Goal: Navigation & Orientation: Find specific page/section

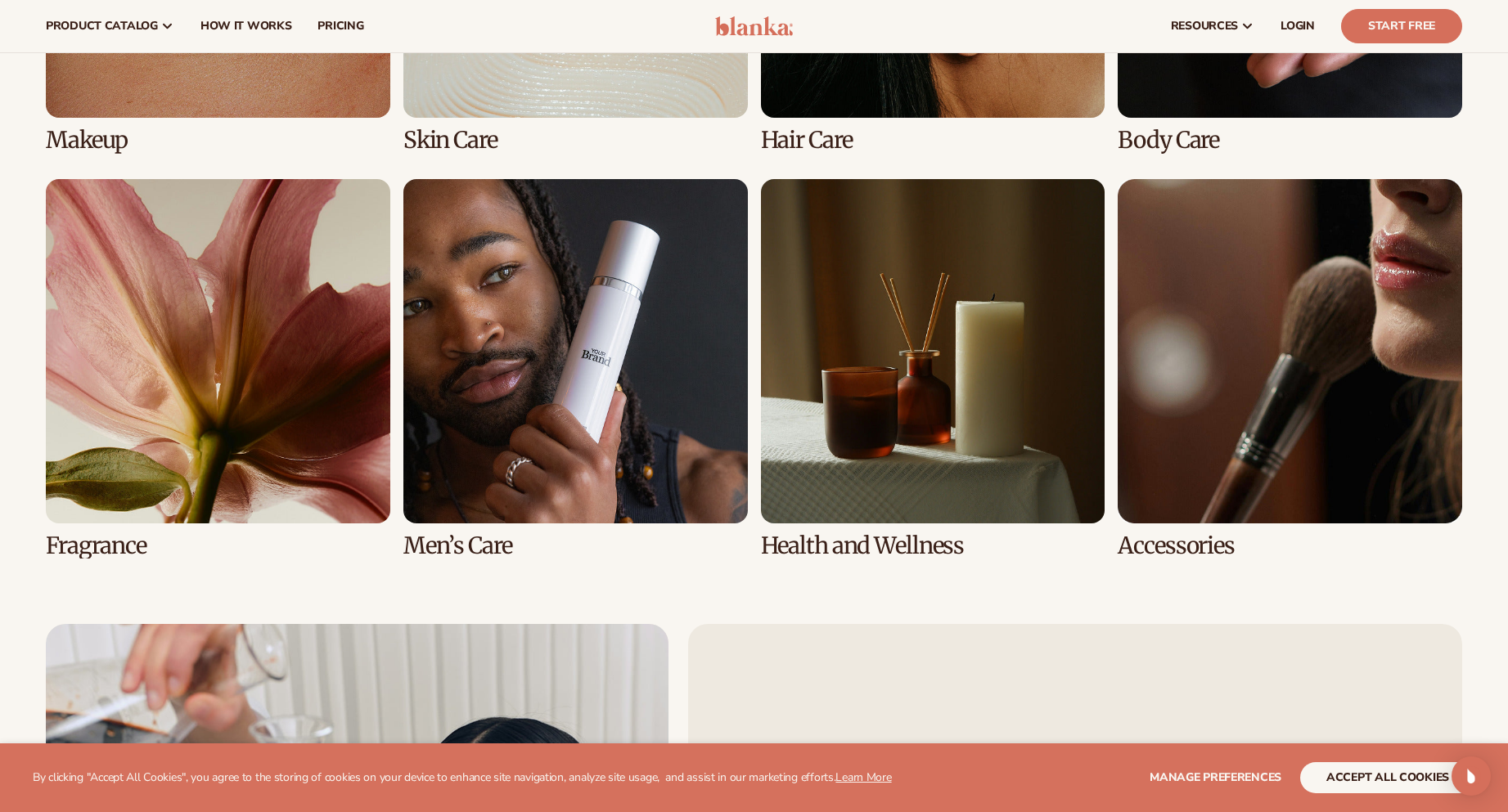
scroll to position [3184, 0]
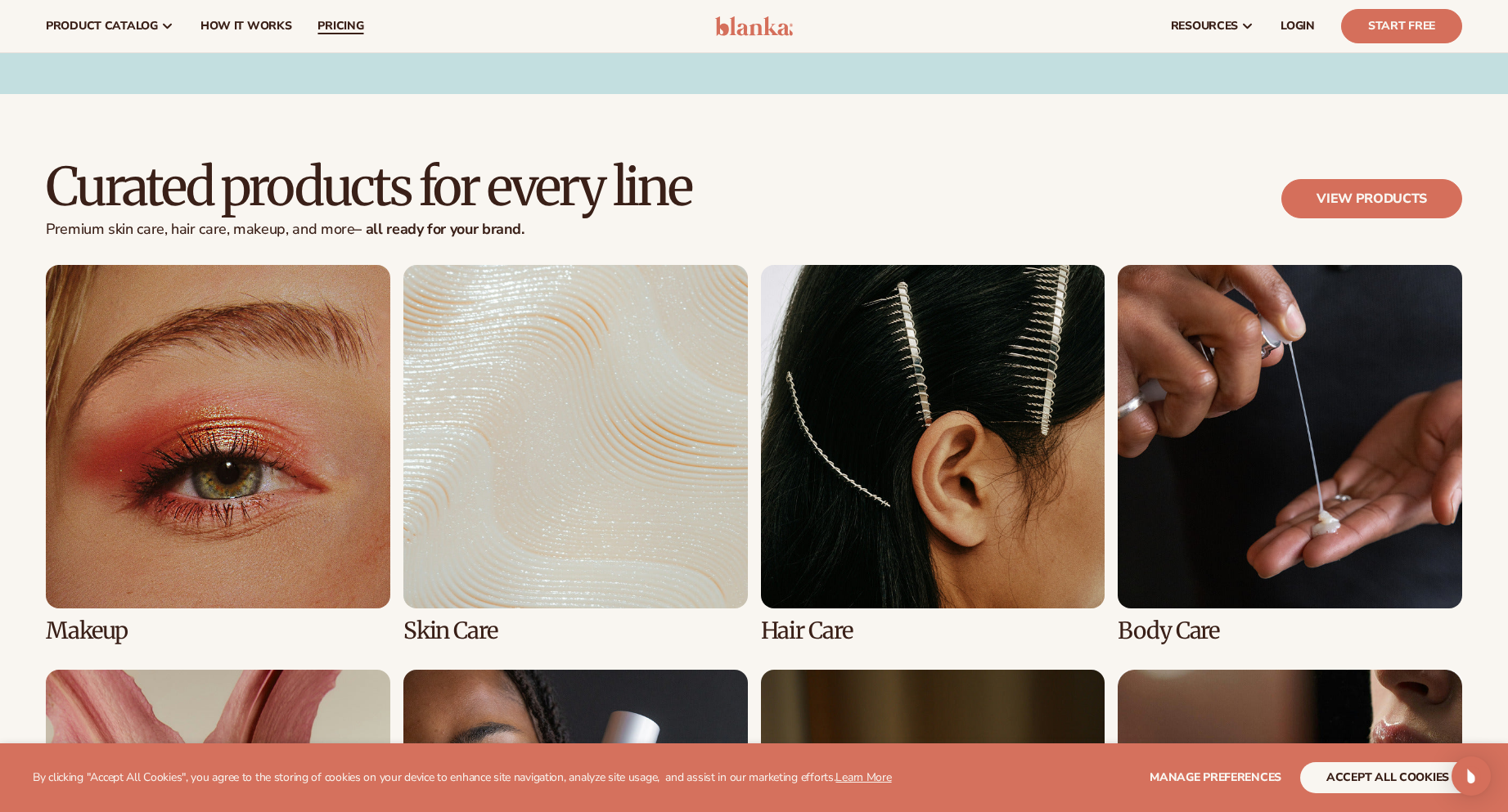
click at [365, 21] on link "pricing" at bounding box center [340, 26] width 72 height 52
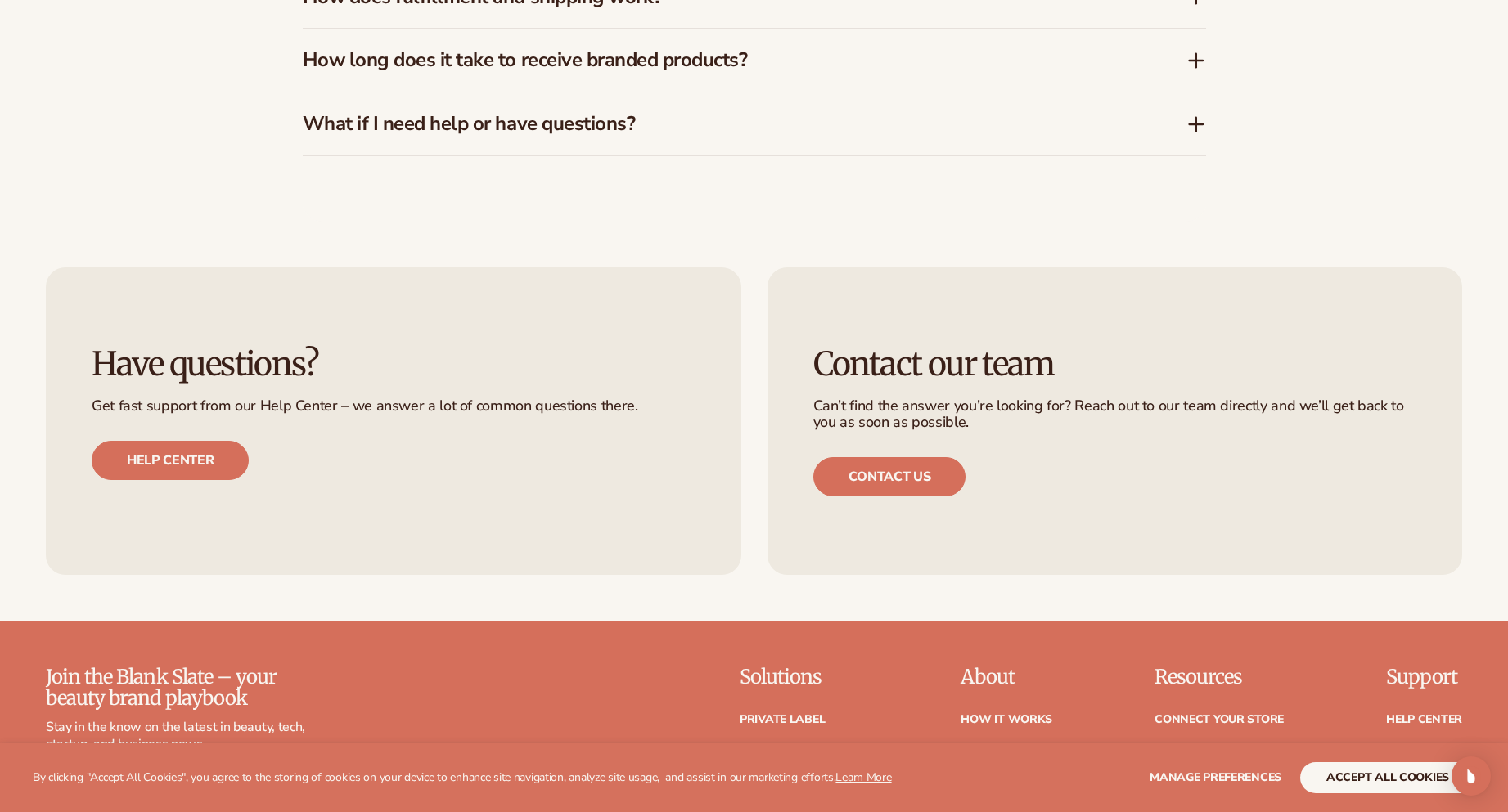
scroll to position [3175, 0]
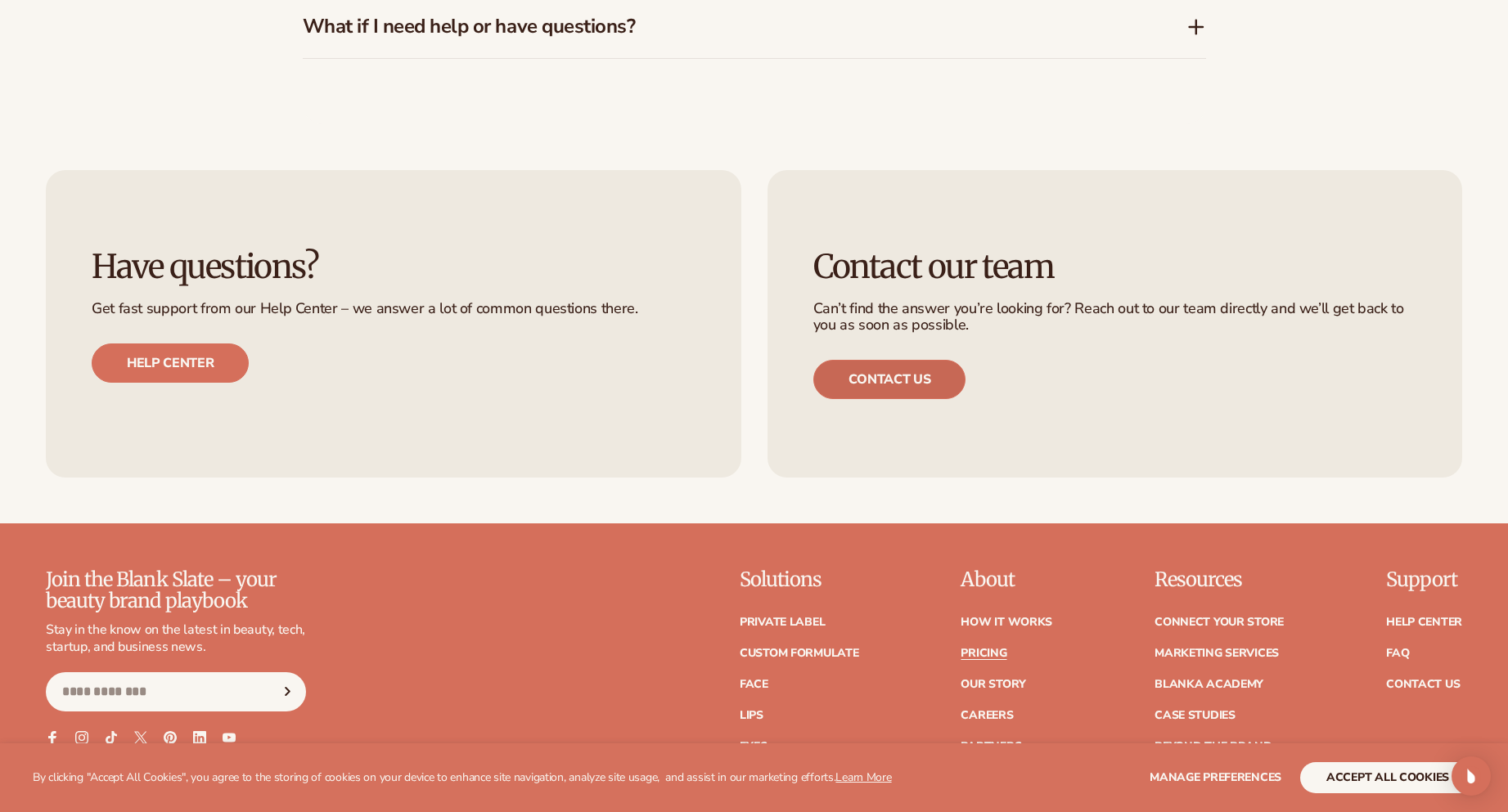
click at [908, 377] on link "Contact us" at bounding box center [889, 380] width 153 height 40
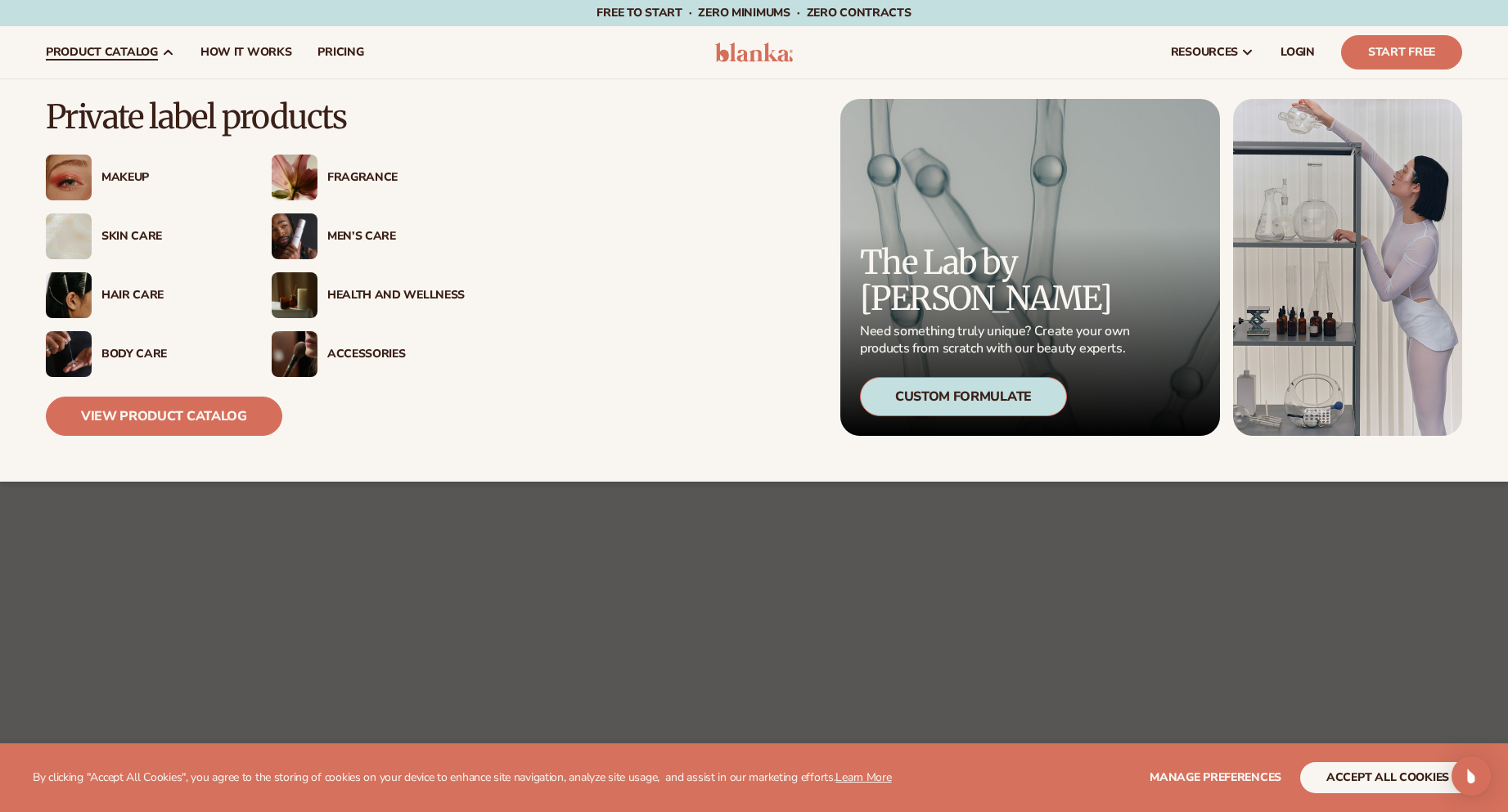
click at [386, 347] on div "Accessories" at bounding box center [395, 354] width 138 height 14
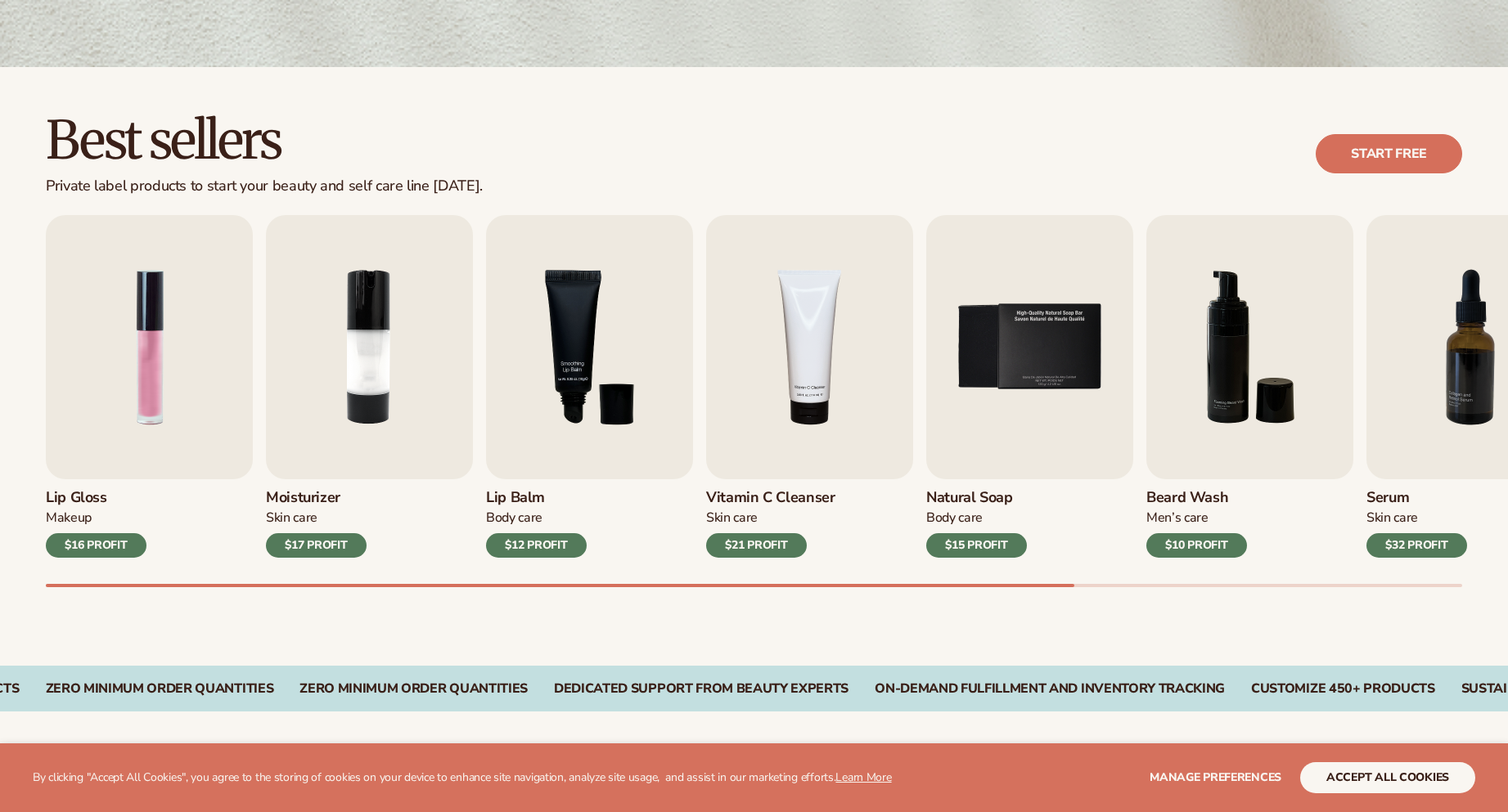
scroll to position [409, 0]
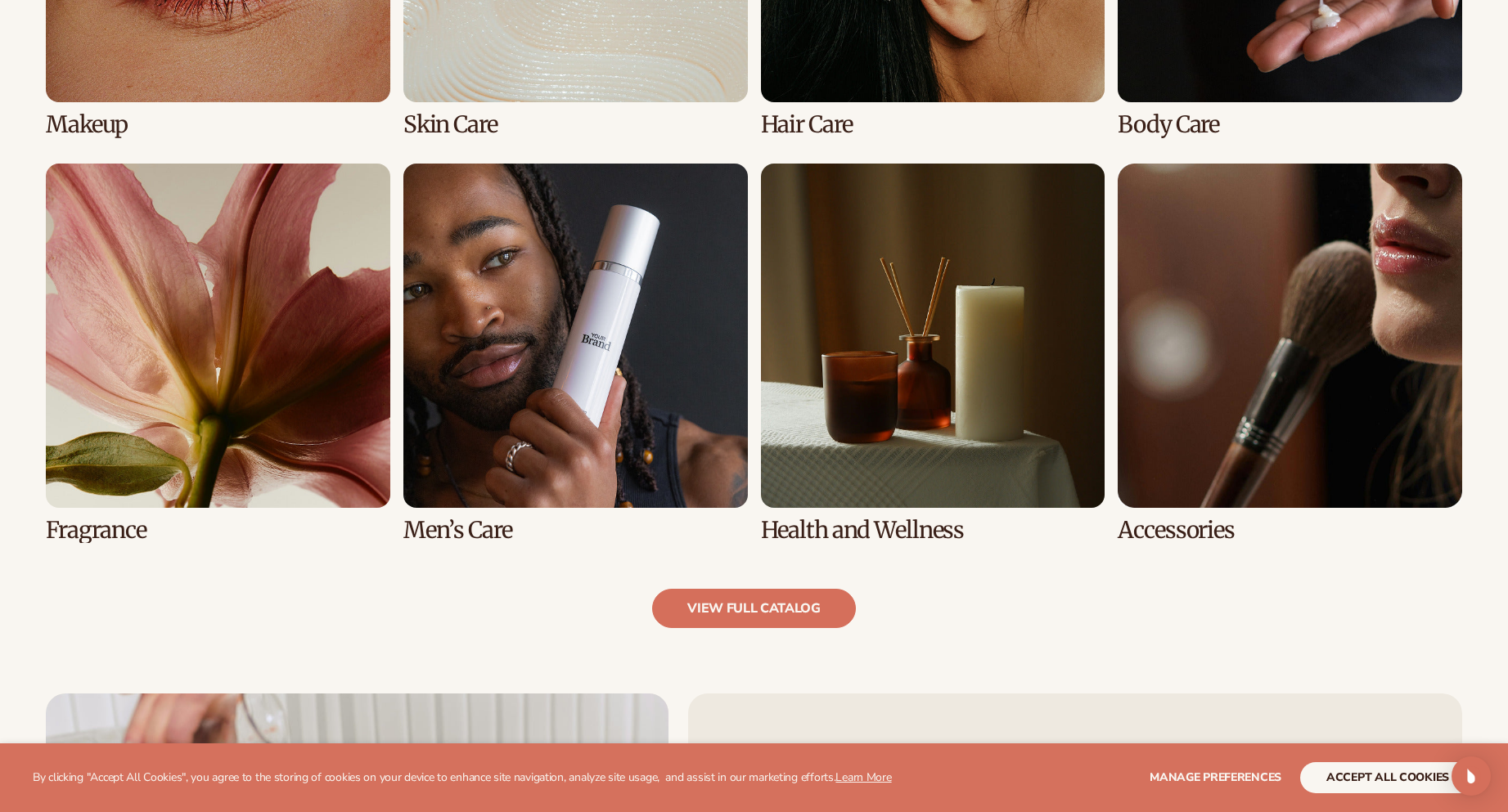
click at [1168, 412] on link "8 / 8" at bounding box center [1289, 353] width 344 height 380
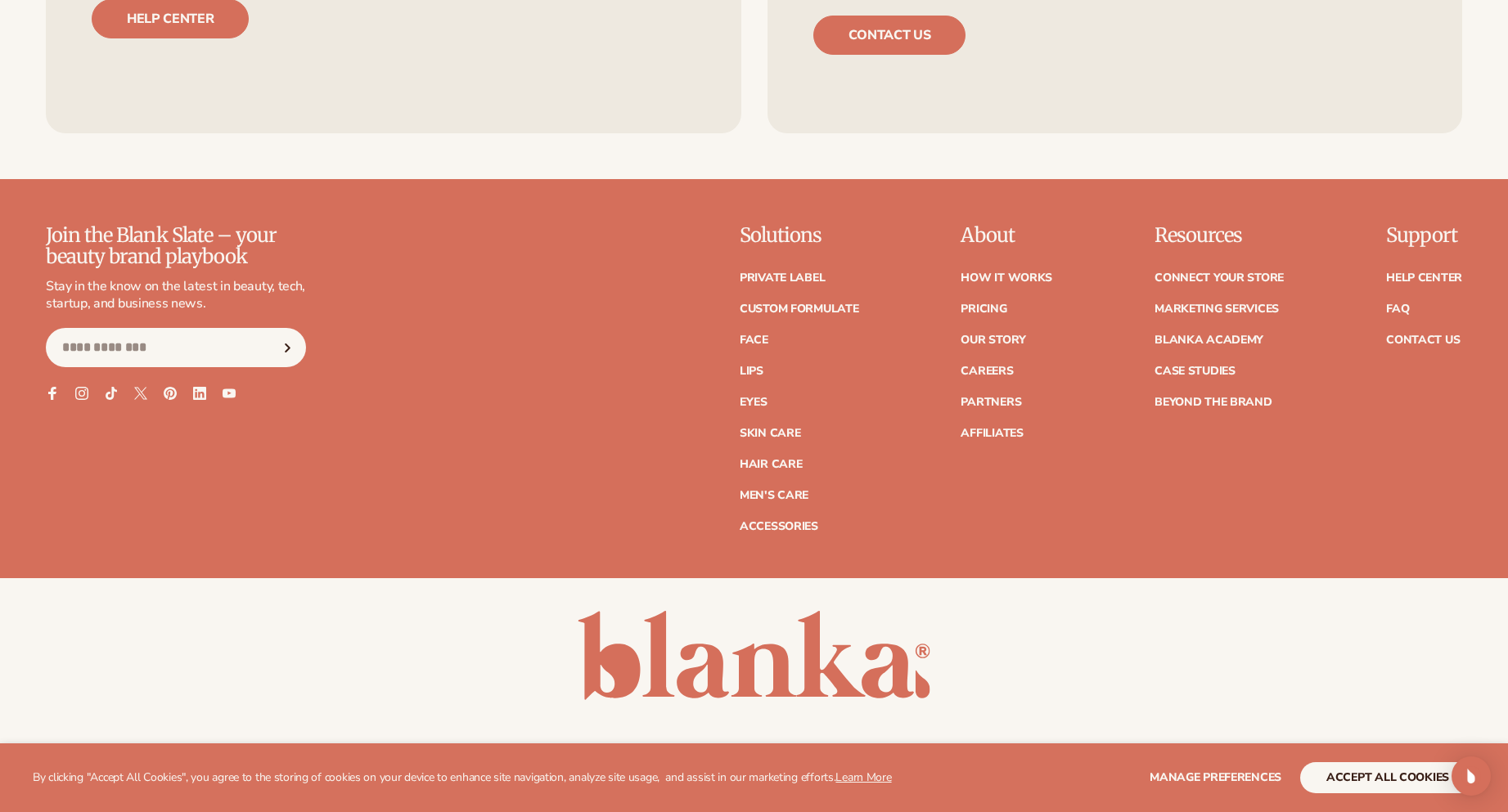
scroll to position [3118, 0]
